Goal: Task Accomplishment & Management: Complete application form

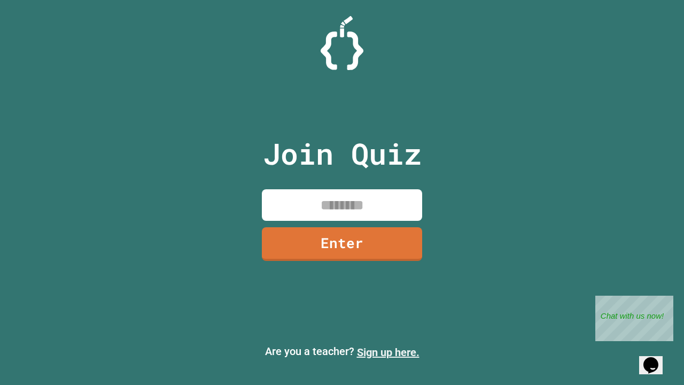
click at [388, 352] on link "Sign up here." at bounding box center [388, 352] width 63 height 13
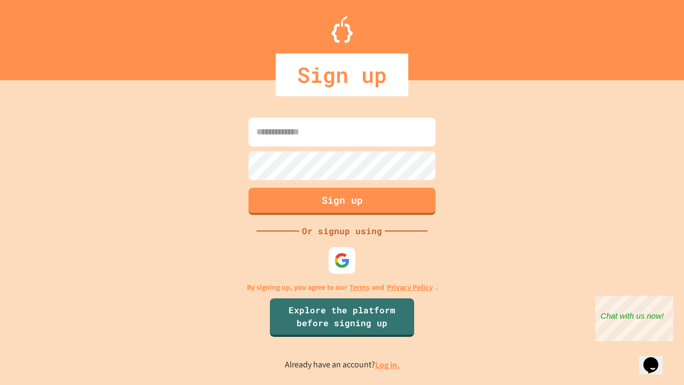
click at [388, 364] on link "Log in." at bounding box center [387, 364] width 25 height 11
